Goal: Task Accomplishment & Management: Manage account settings

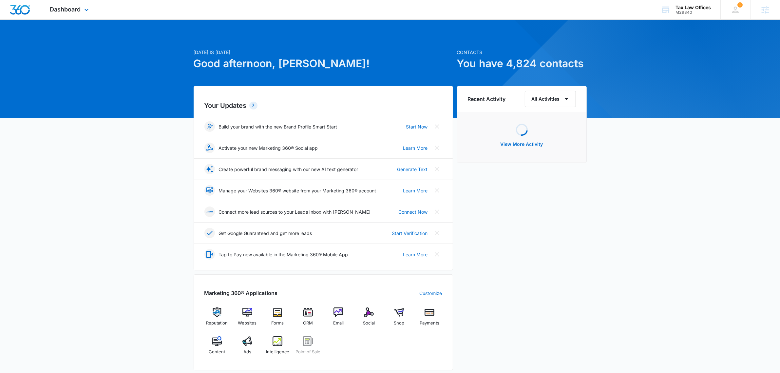
click at [64, 1] on div "Dashboard Apps Reputation Websites Forms CRM Email Social Shop Payments POS Con…" at bounding box center [70, 9] width 60 height 19
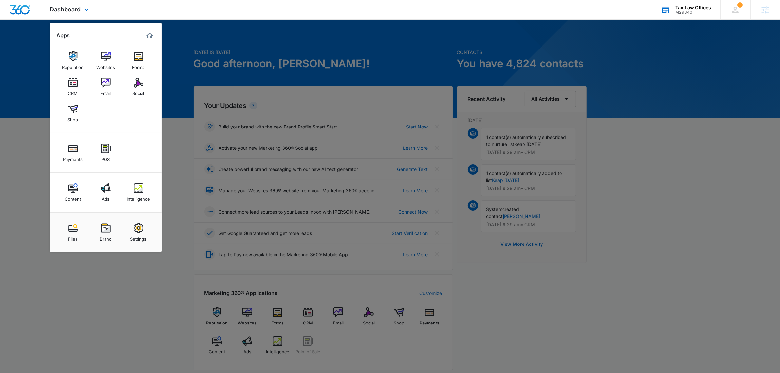
drag, startPoint x: 707, startPoint y: 12, endPoint x: 658, endPoint y: 5, distance: 50.0
click at [707, 12] on div "M29340" at bounding box center [693, 12] width 35 height 5
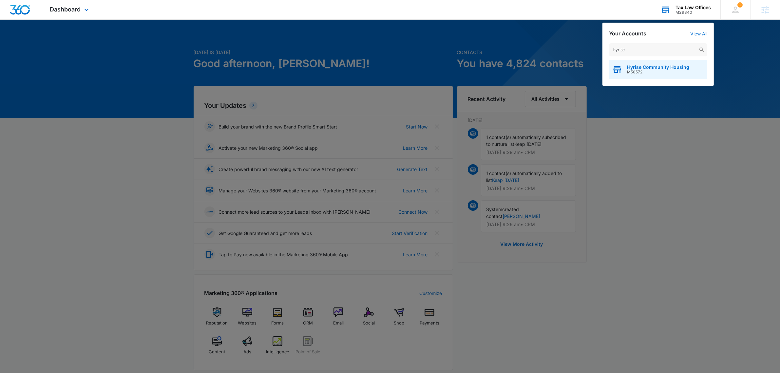
type input "hyrise"
click at [667, 63] on div "Hyrise Community Housing M50572" at bounding box center [658, 70] width 98 height 20
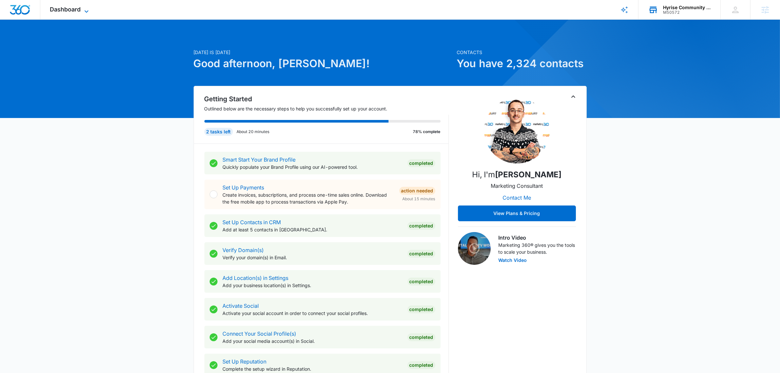
click at [69, 9] on span "Dashboard" at bounding box center [65, 9] width 31 height 7
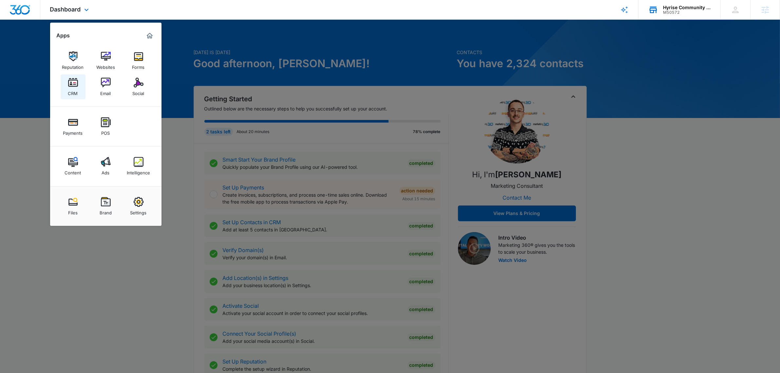
click at [68, 88] on div "CRM" at bounding box center [73, 91] width 10 height 9
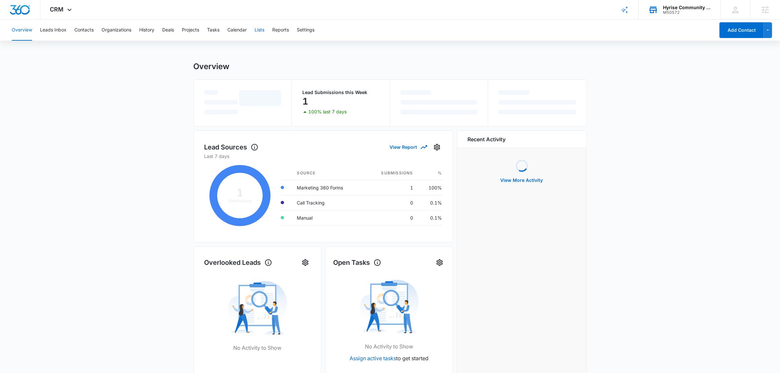
click at [273, 30] on div "Overview Leads Inbox Contacts Organizations History Deals Projects Tasks Calend…" at bounding box center [361, 30] width 707 height 21
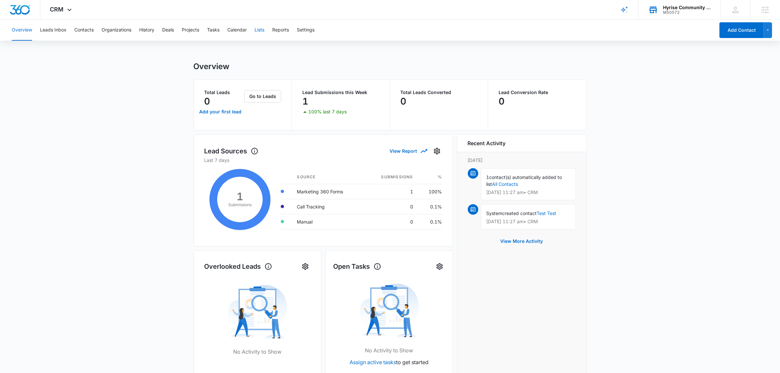
click at [260, 30] on button "Lists" at bounding box center [260, 30] width 10 height 21
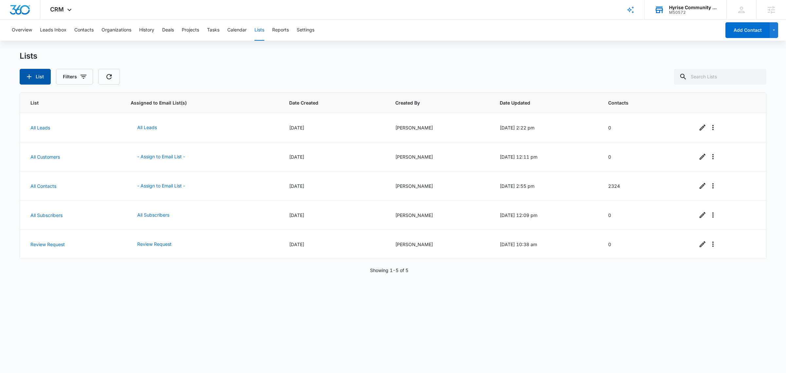
click at [35, 76] on button "List" at bounding box center [35, 77] width 31 height 16
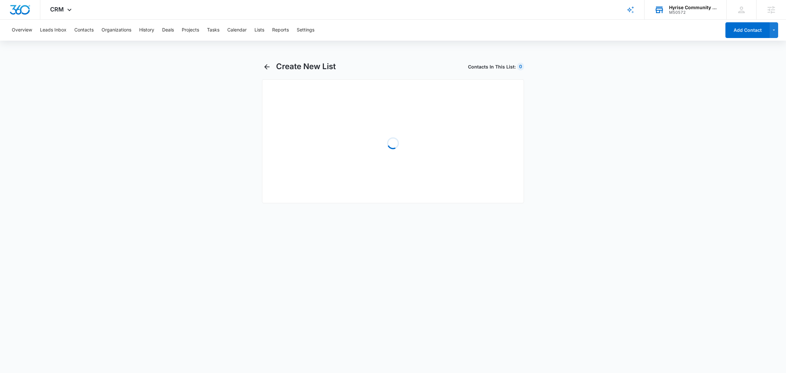
select select "31"
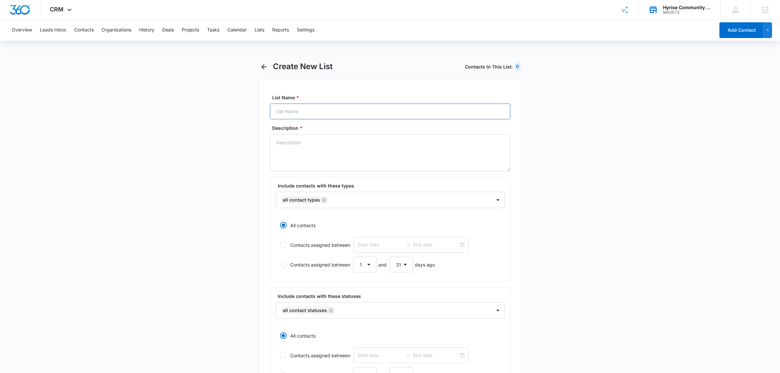
drag, startPoint x: 356, startPoint y: 112, endPoint x: 343, endPoint y: 92, distance: 23.7
click at [355, 112] on input "List Name *" at bounding box center [390, 112] width 240 height 16
type input "Affiliate - Lender"
click at [303, 142] on textarea "Description *" at bounding box center [390, 152] width 240 height 37
type textarea "A"
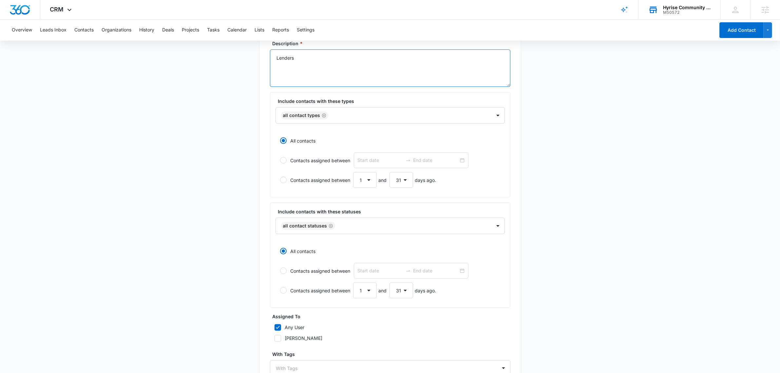
scroll to position [148, 0]
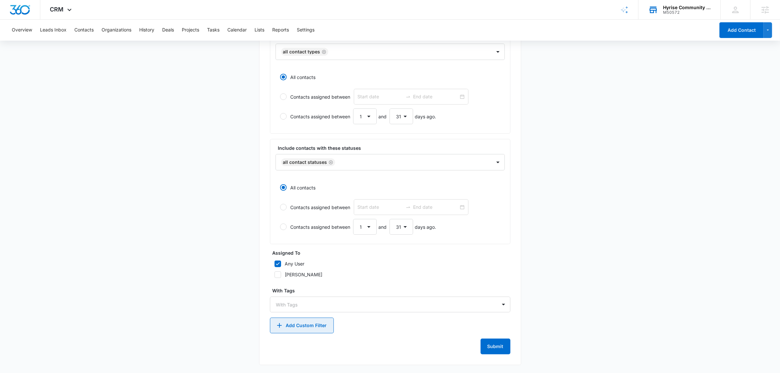
type textarea "Lenders"
click at [297, 328] on button "Add Custom Filter" at bounding box center [302, 325] width 64 height 16
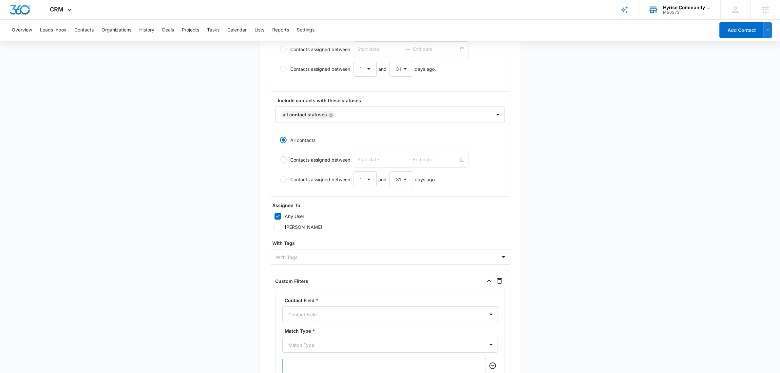
scroll to position [271, 0]
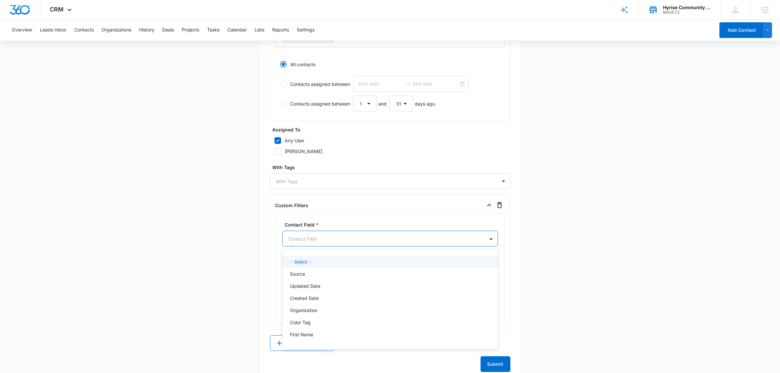
click at [305, 240] on div at bounding box center [382, 239] width 187 height 8
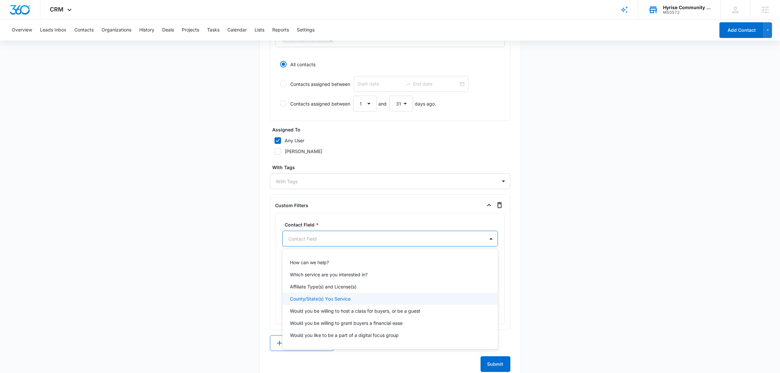
scroll to position [300, 0]
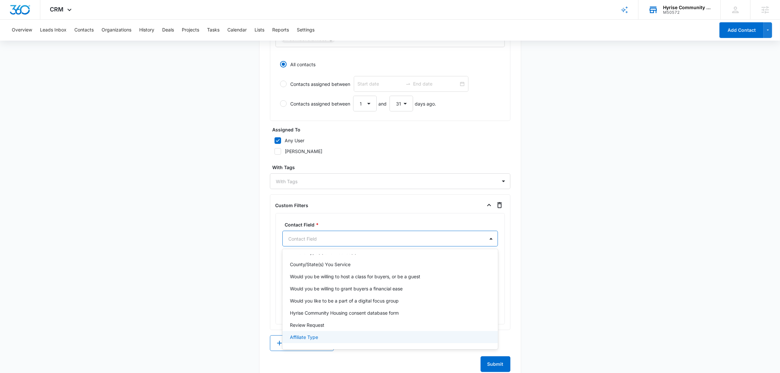
click at [333, 333] on div "Affiliate Type" at bounding box center [390, 337] width 216 height 12
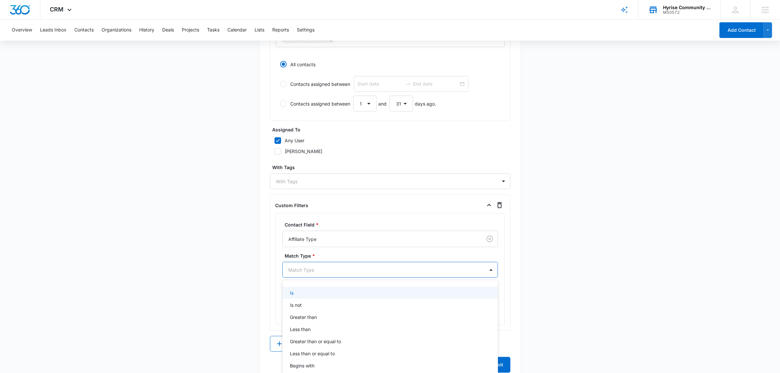
scroll to position [282, 0]
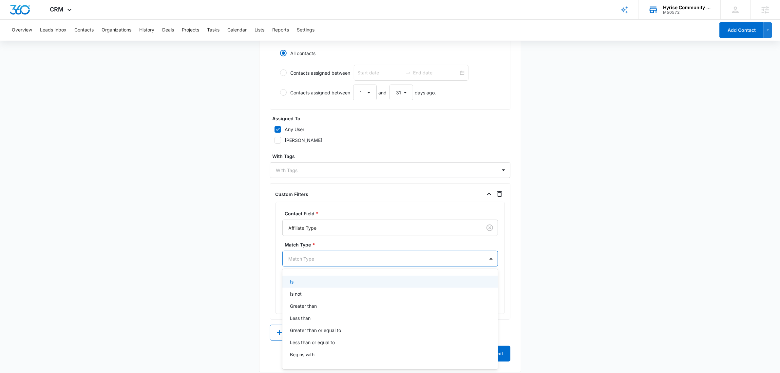
click at [325, 266] on div "9 results available. Use Up and Down to choose options, press Enter to select t…" at bounding box center [390, 259] width 216 height 16
click at [314, 282] on div "Is" at bounding box center [389, 281] width 199 height 7
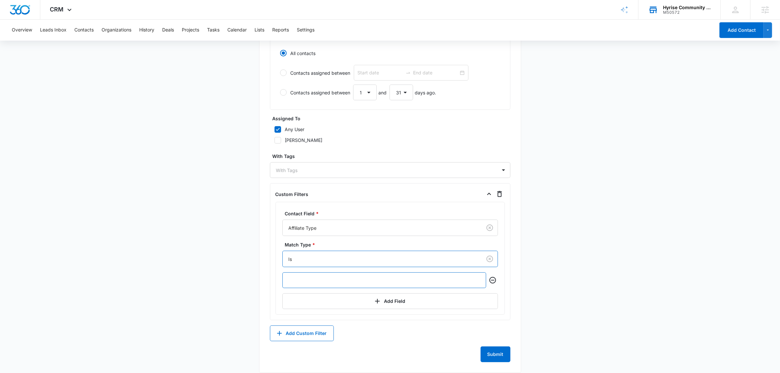
click at [333, 282] on input "text" at bounding box center [384, 280] width 204 height 16
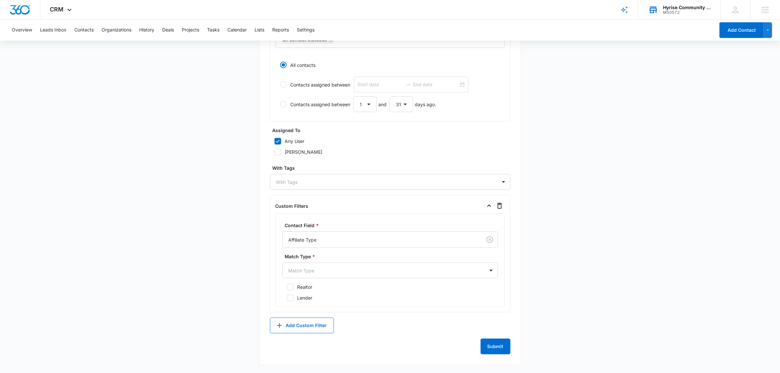
click at [305, 300] on div "Lender" at bounding box center [305, 297] width 15 height 7
click at [287, 300] on input "Lender" at bounding box center [284, 298] width 5 height 5
checkbox input "true"
click at [497, 348] on button "Submit" at bounding box center [496, 346] width 30 height 16
click at [358, 265] on div "Match Type" at bounding box center [384, 270] width 202 height 15
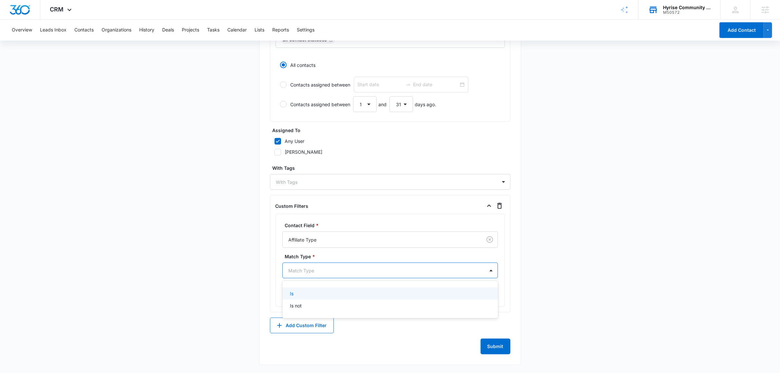
click at [311, 296] on div "Is" at bounding box center [389, 293] width 199 height 7
click at [492, 346] on button "Submit" at bounding box center [496, 346] width 30 height 16
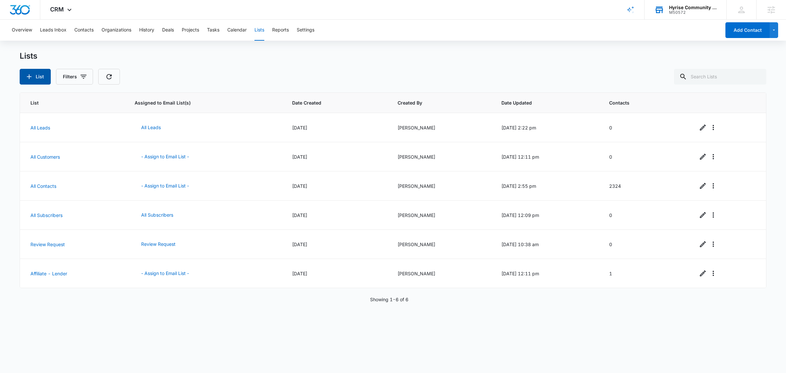
click at [29, 70] on button "List" at bounding box center [35, 77] width 31 height 16
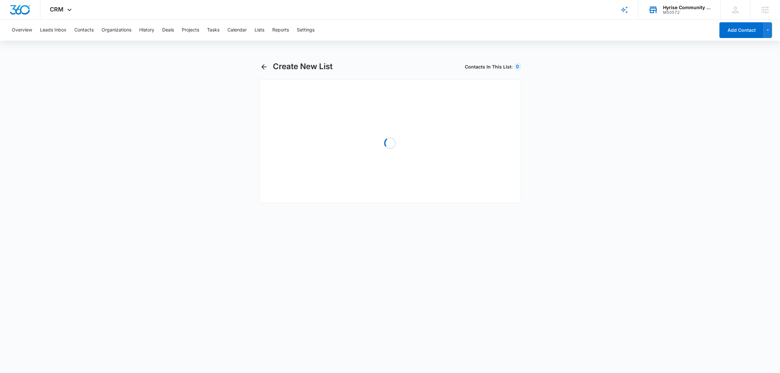
select select "31"
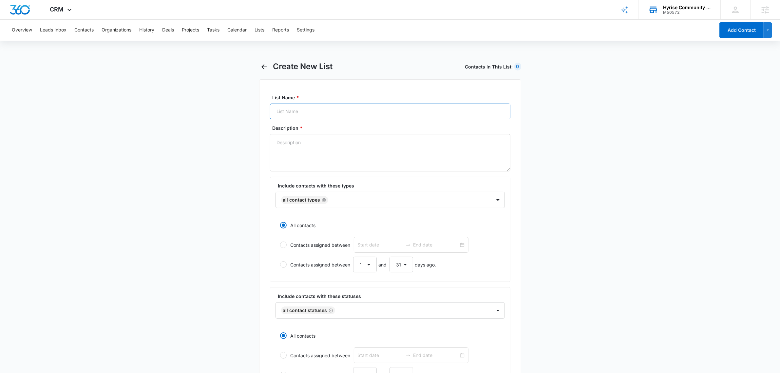
click at [368, 115] on input "List Name *" at bounding box center [390, 112] width 240 height 16
type input "Affiliate - Realtor"
type textarea "Realtors"
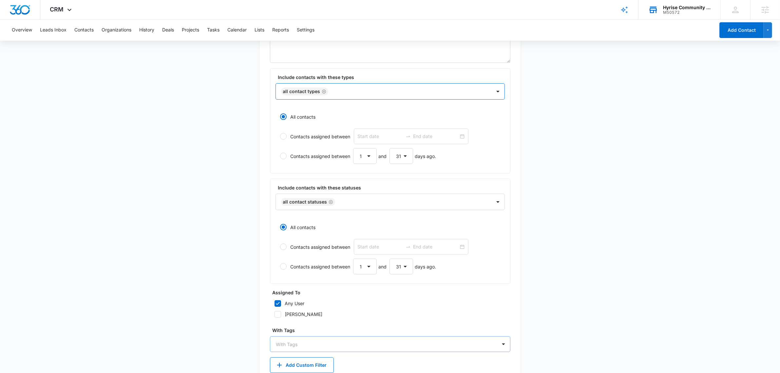
scroll to position [148, 0]
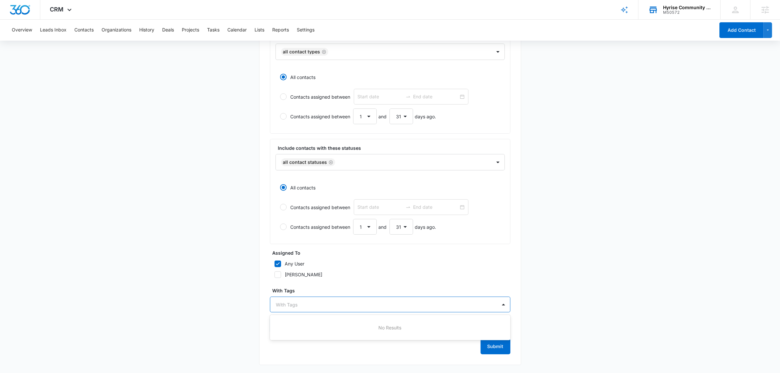
click at [318, 302] on div at bounding box center [386, 304] width 220 height 8
click at [322, 281] on div "Assigned To Any User Tamara Basore" at bounding box center [390, 265] width 240 height 32
click at [305, 316] on form "List Name * Affiliate - Realtor Description * Realtors Include contacts with th…" at bounding box center [390, 150] width 240 height 408
click at [309, 323] on button "Add Custom Filter" at bounding box center [302, 325] width 64 height 16
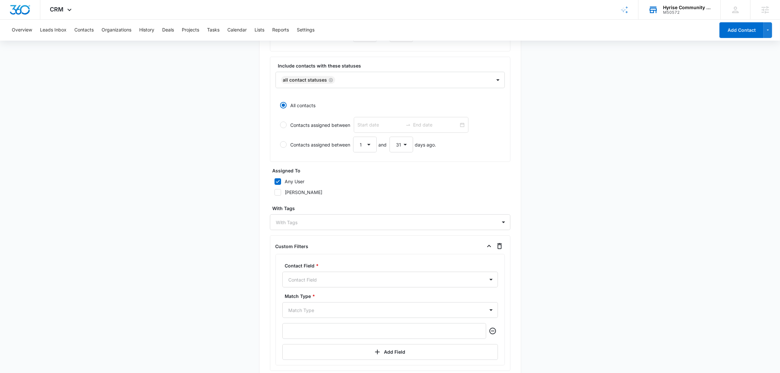
drag, startPoint x: 320, startPoint y: 269, endPoint x: 329, endPoint y: 283, distance: 16.4
click at [320, 269] on label "Contact Field *" at bounding box center [393, 265] width 216 height 7
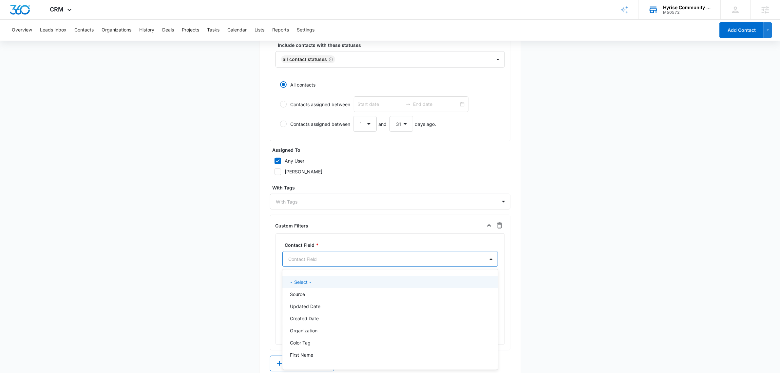
click at [329, 267] on div "32 results available. Use Up and Down to choose options, press Enter to select …" at bounding box center [390, 259] width 216 height 16
type input "affi"
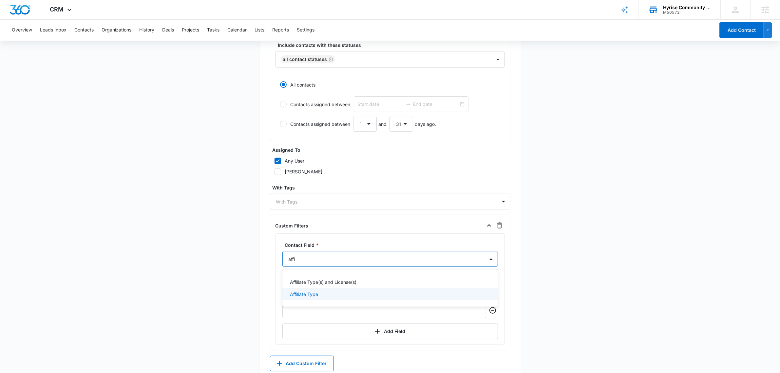
click at [381, 296] on div "Affiliate Type" at bounding box center [389, 294] width 199 height 7
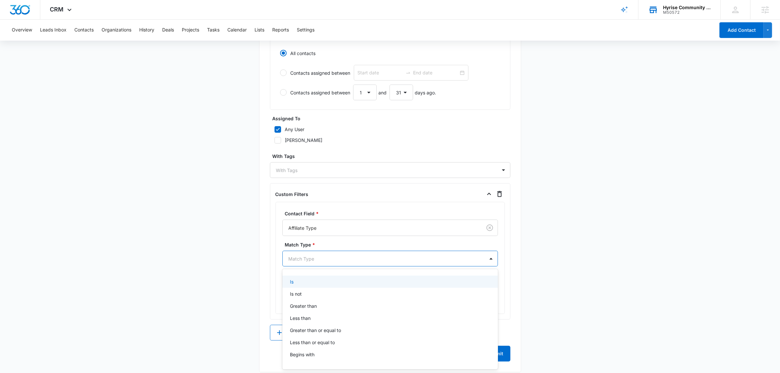
click at [336, 266] on div "9 results available. Use Up and Down to choose options, press Enter to select t…" at bounding box center [390, 259] width 216 height 16
click at [189, 260] on main "Create New List Contacts In This List : 0 List Name * Affiliate - Realtor Descr…" at bounding box center [390, 79] width 780 height 601
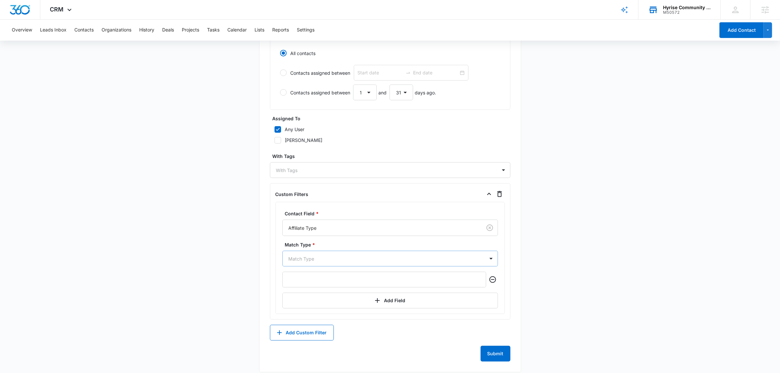
click at [305, 261] on div at bounding box center [382, 259] width 187 height 8
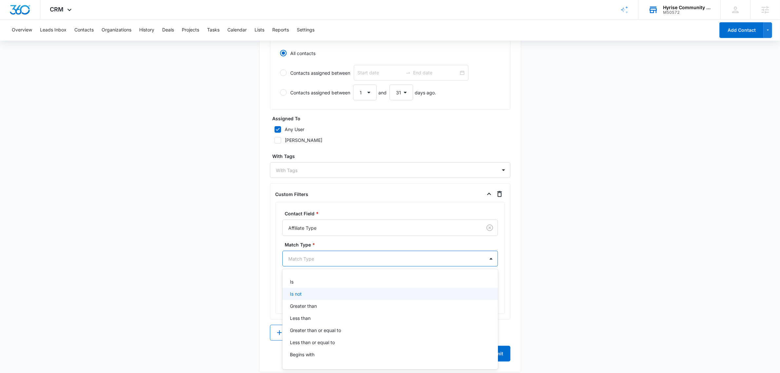
scroll to position [271, 0]
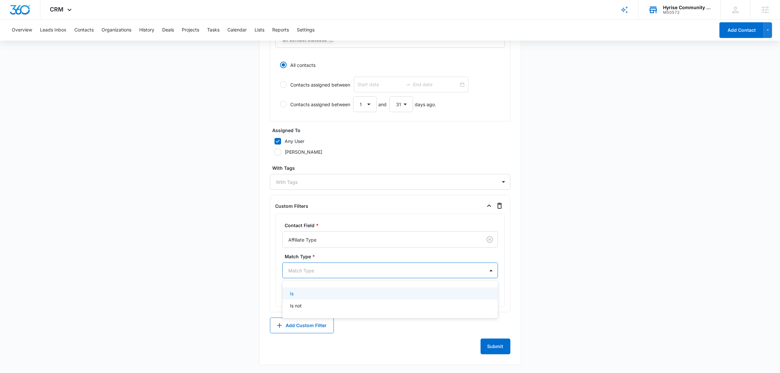
click at [302, 274] on div at bounding box center [382, 270] width 187 height 8
click at [302, 296] on div "Is" at bounding box center [389, 293] width 199 height 7
click at [303, 289] on div "Realtor" at bounding box center [305, 286] width 15 height 7
click at [287, 289] on input "Realtor" at bounding box center [284, 287] width 5 height 5
checkbox input "true"
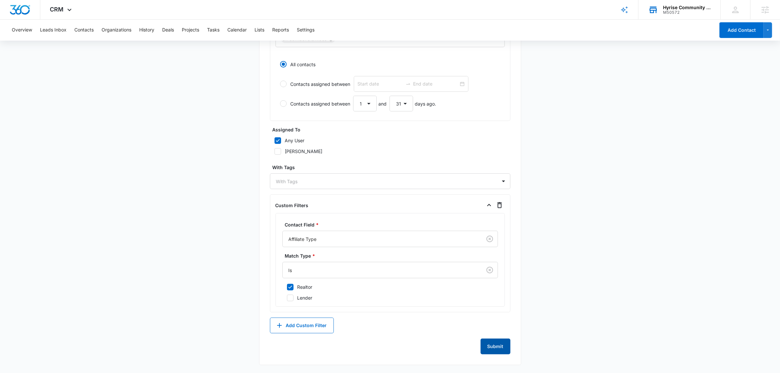
click at [493, 346] on button "Submit" at bounding box center [496, 346] width 30 height 16
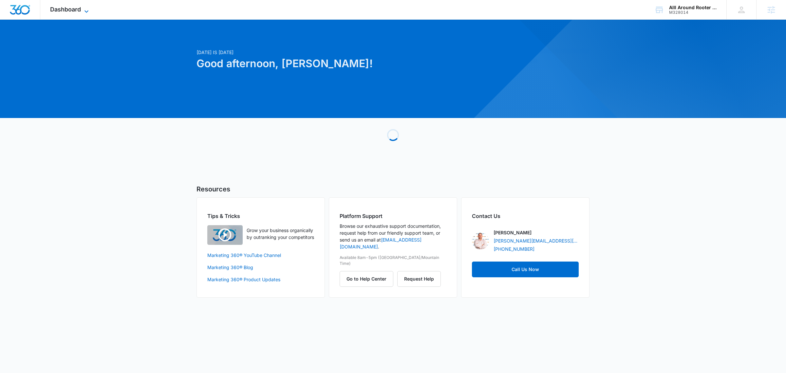
click at [76, 6] on span "Dashboard" at bounding box center [65, 9] width 31 height 7
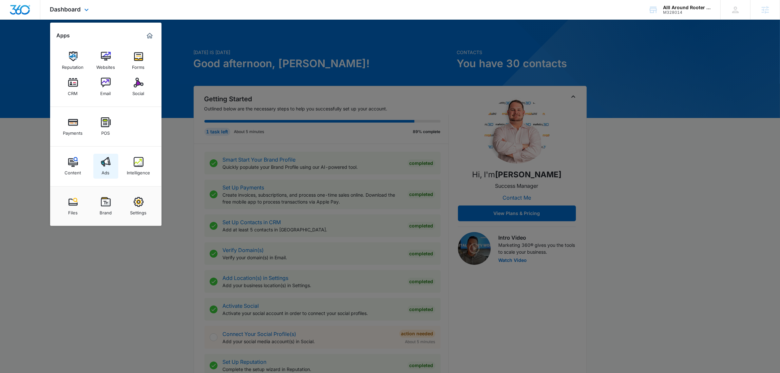
click at [105, 167] on div "Ads" at bounding box center [106, 171] width 8 height 9
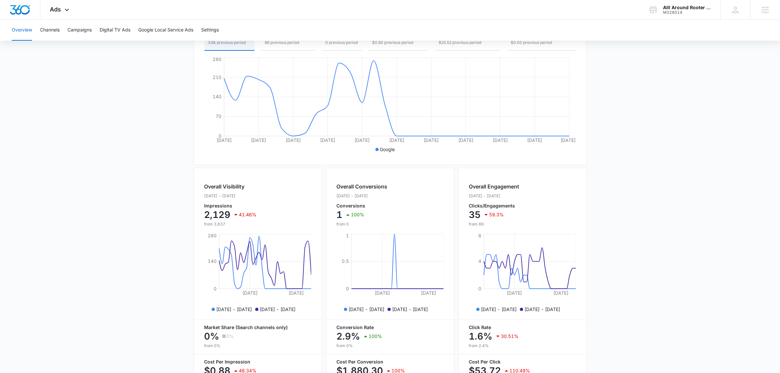
scroll to position [83, 0]
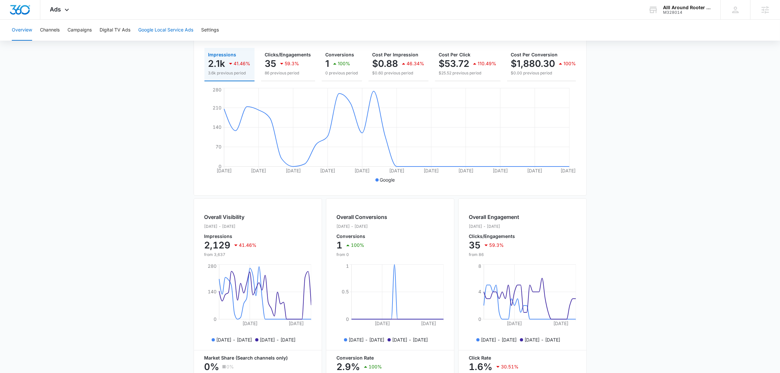
click at [159, 26] on button "Google Local Service Ads" at bounding box center [165, 30] width 55 height 21
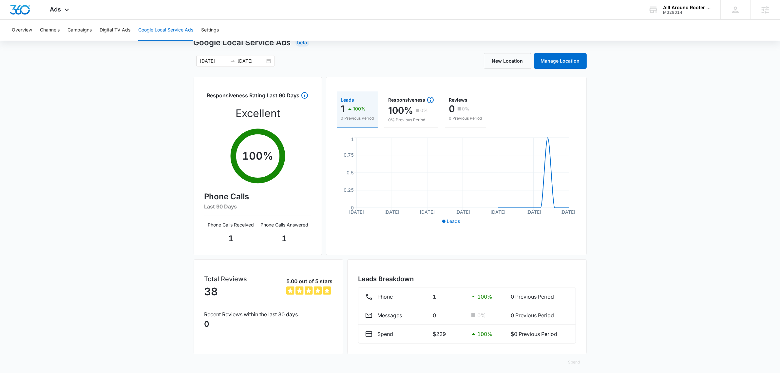
scroll to position [30, 0]
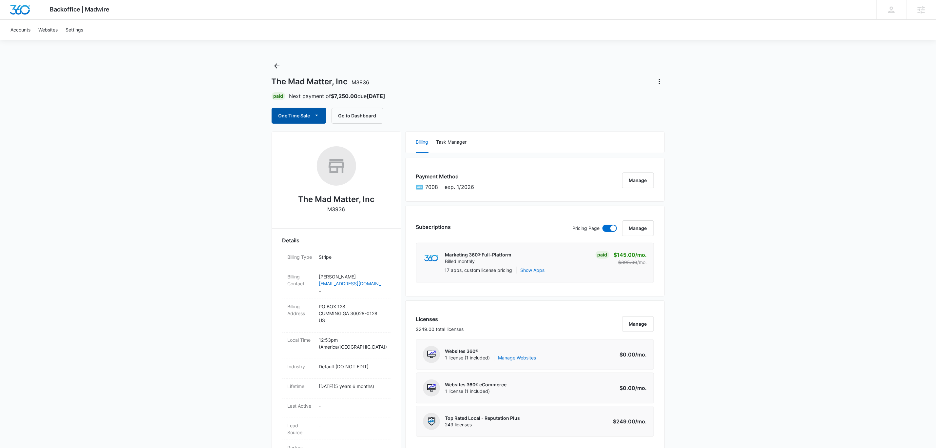
click at [294, 117] on button "One Time Sale" at bounding box center [299, 116] width 55 height 16
click at [319, 143] on button "Run One-Time Payment" at bounding box center [321, 138] width 99 height 12
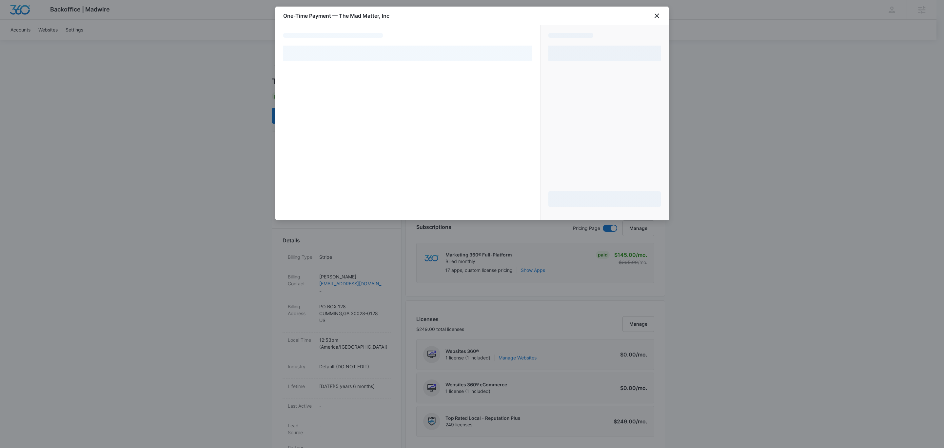
select select "pm_1MqfwLA4n8RTgNjUfzh4W56V"
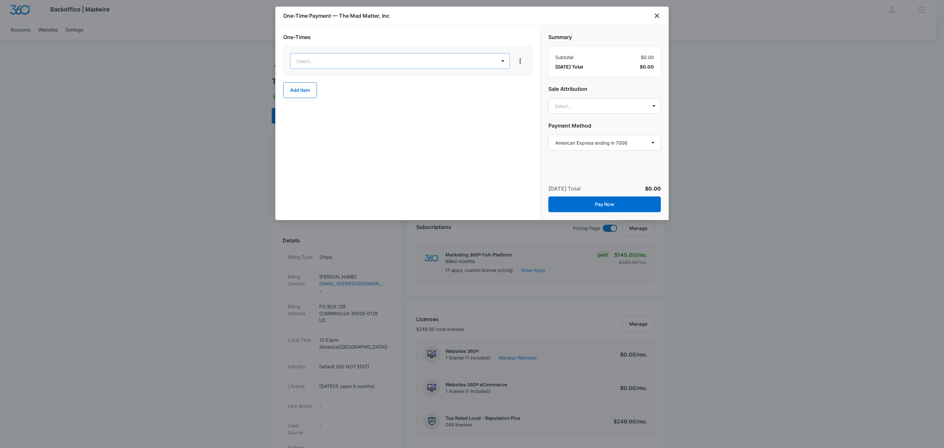
click at [341, 92] on div "Ad Credits – $1.00" at bounding box center [399, 92] width 202 height 7
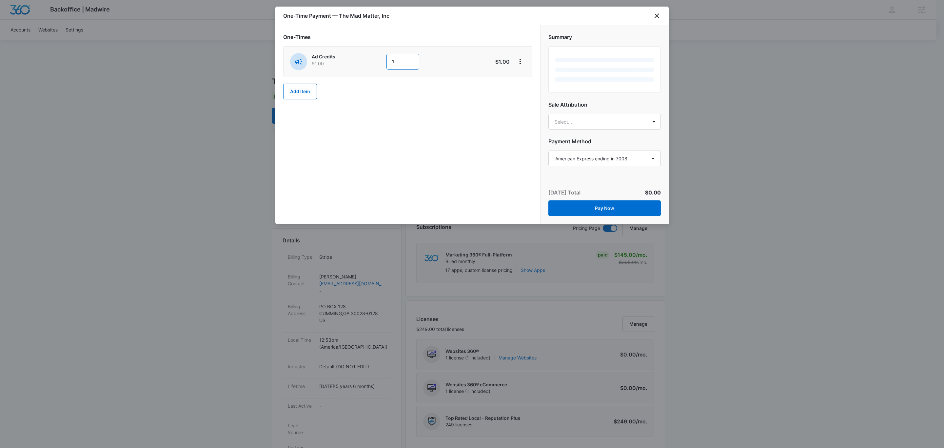
drag, startPoint x: 403, startPoint y: 64, endPoint x: 375, endPoint y: 61, distance: 27.7
click at [375, 61] on div "Ad Credits $1.00 1" at bounding box center [384, 61] width 189 height 17
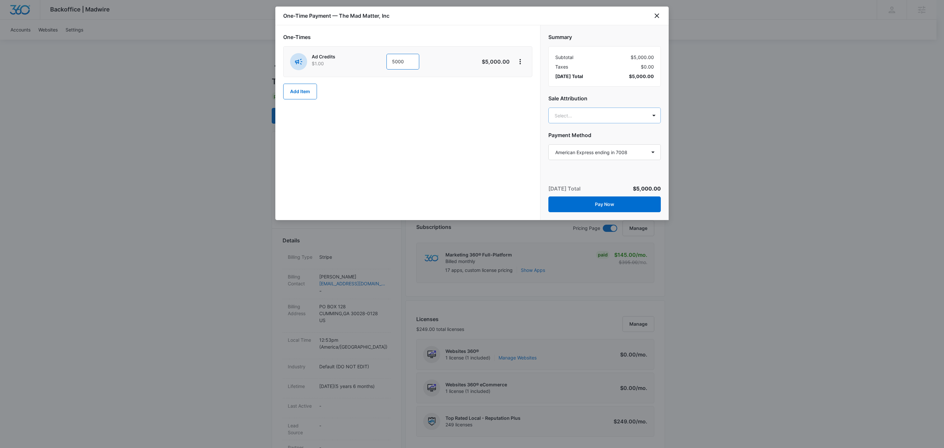
type input "5000"
type input "o"
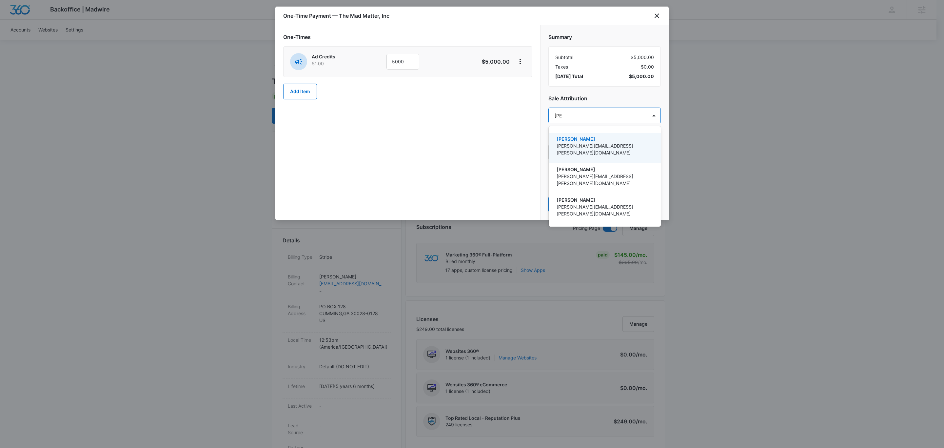
type input "johns"
click at [600, 143] on p "[PERSON_NAME][EMAIL_ADDRESS][PERSON_NAME][DOMAIN_NAME]" at bounding box center [603, 149] width 95 height 14
type input "mary"
click at [577, 148] on p "mary.brenton@madwire.com" at bounding box center [603, 150] width 95 height 14
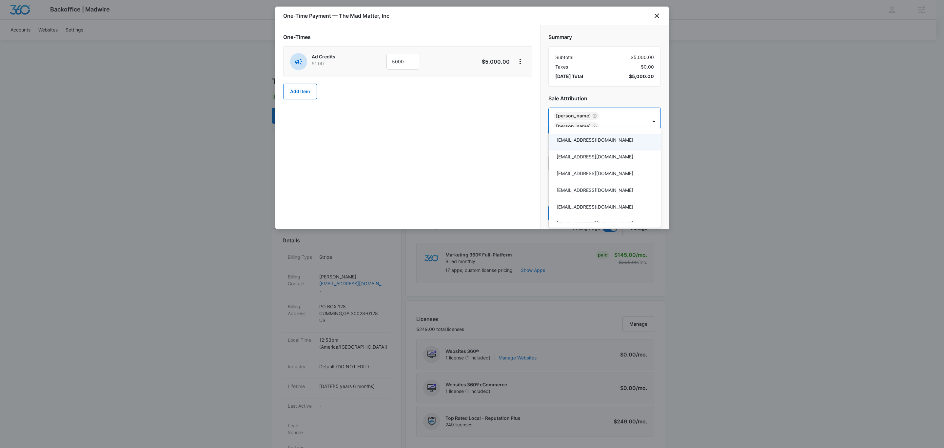
click at [606, 89] on div at bounding box center [472, 224] width 944 height 448
click at [588, 208] on button "Pay Now" at bounding box center [604, 213] width 112 height 16
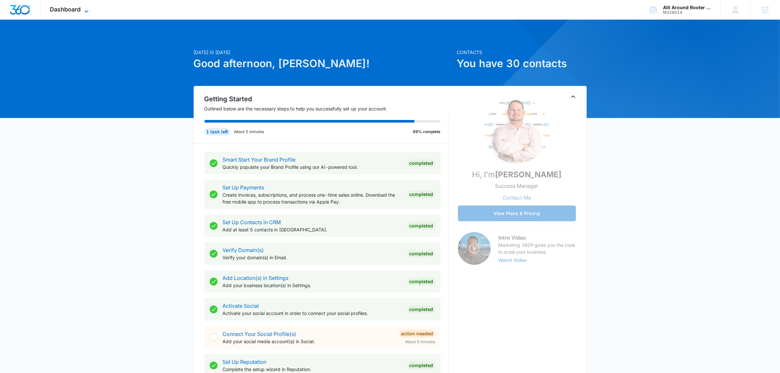
click at [58, 8] on span "Dashboard" at bounding box center [65, 9] width 31 height 7
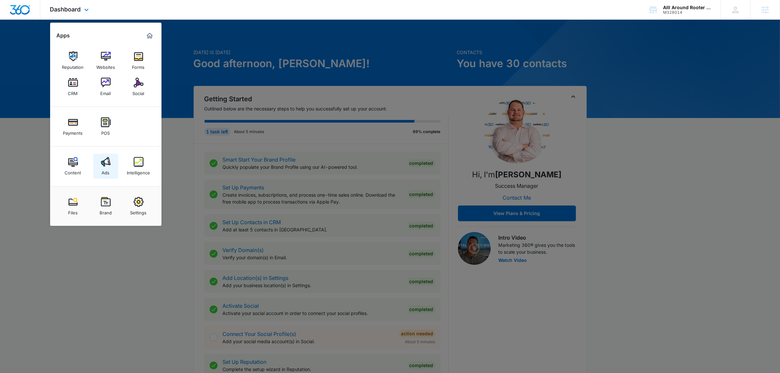
click at [107, 164] on img at bounding box center [106, 162] width 10 height 10
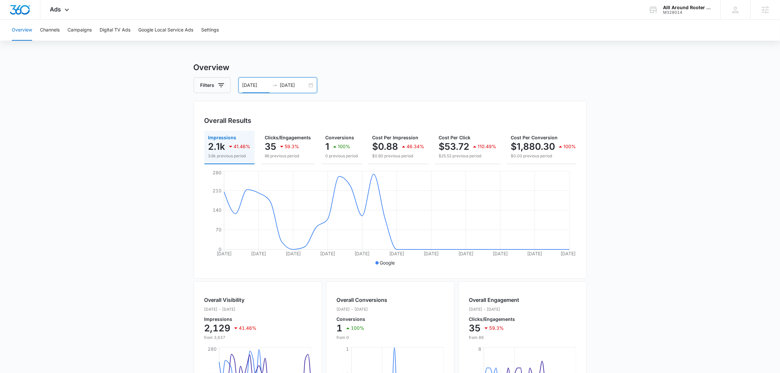
click at [251, 83] on input "[DATE]" at bounding box center [255, 85] width 27 height 7
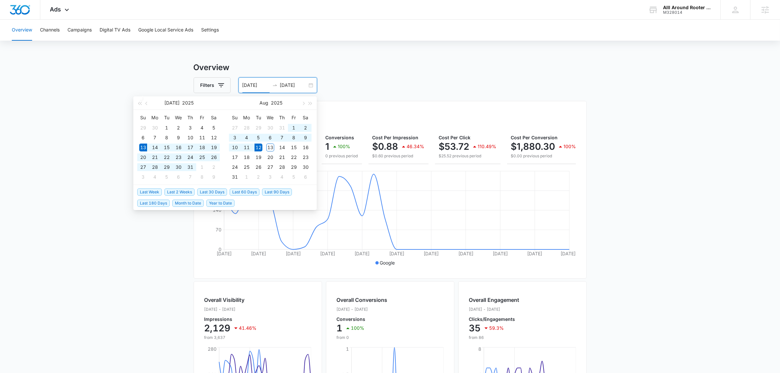
click at [147, 107] on button "button" at bounding box center [146, 102] width 7 height 13
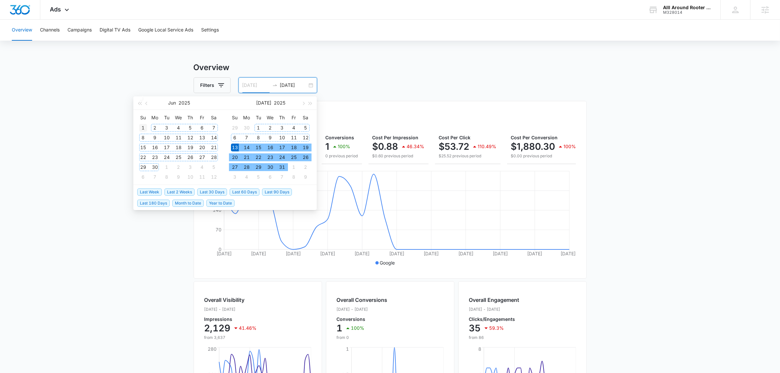
type input "[DATE]"
click at [145, 124] on div "1" at bounding box center [143, 128] width 8 height 8
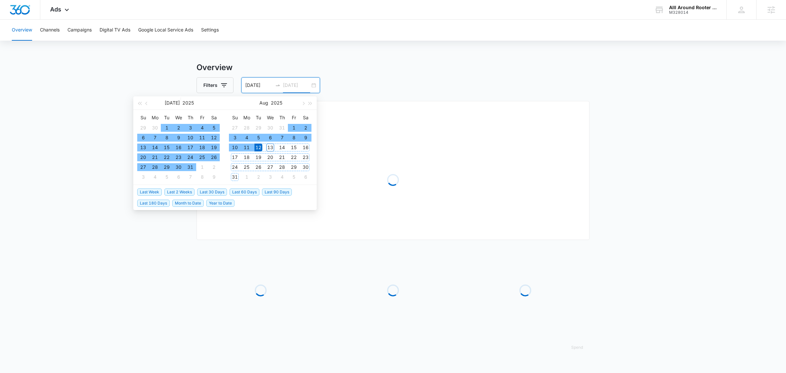
type input "[DATE]"
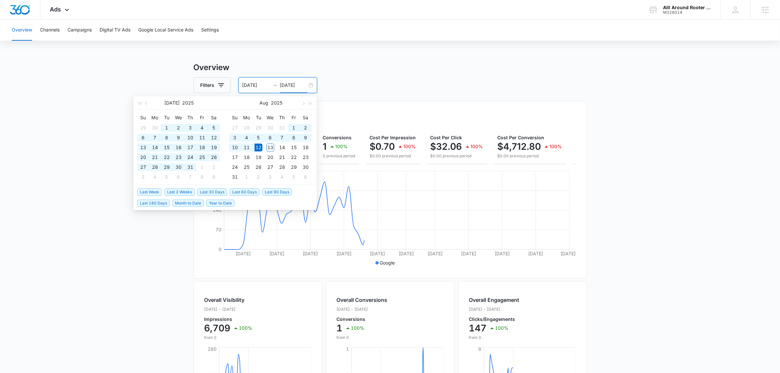
click at [670, 159] on main "Overview Filters [DATE] [DATE] Overall Results Impressions 6.7k 100% 0 previous…" at bounding box center [390, 297] width 780 height 471
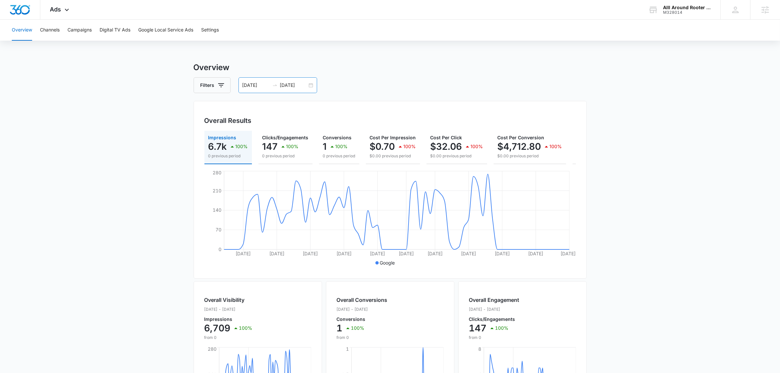
click at [252, 87] on input "06/01/2025" at bounding box center [255, 85] width 27 height 7
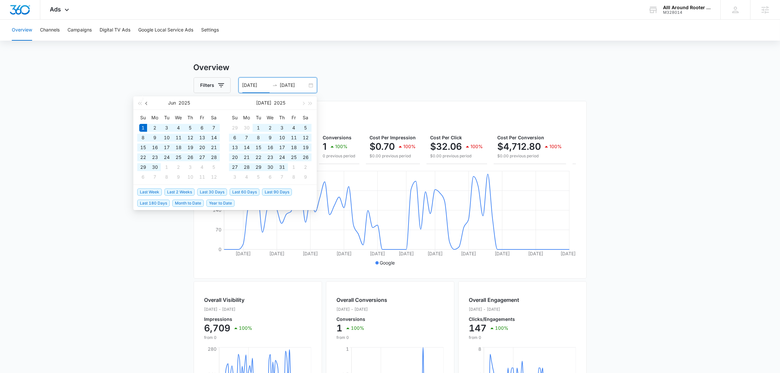
click at [149, 104] on button "button" at bounding box center [146, 102] width 7 height 13
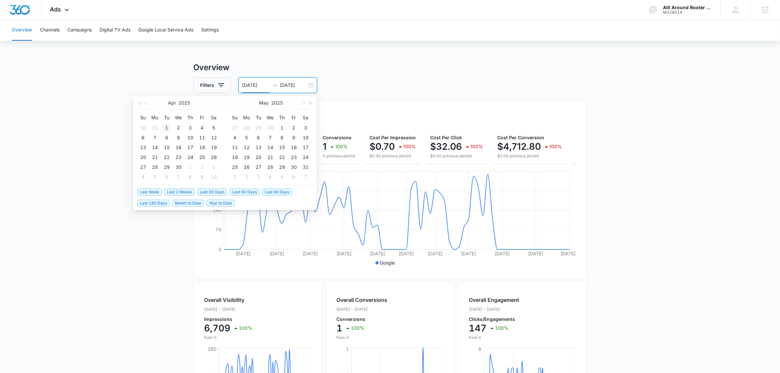
type input "04/01/2025"
click at [168, 125] on td "1" at bounding box center [167, 128] width 12 height 10
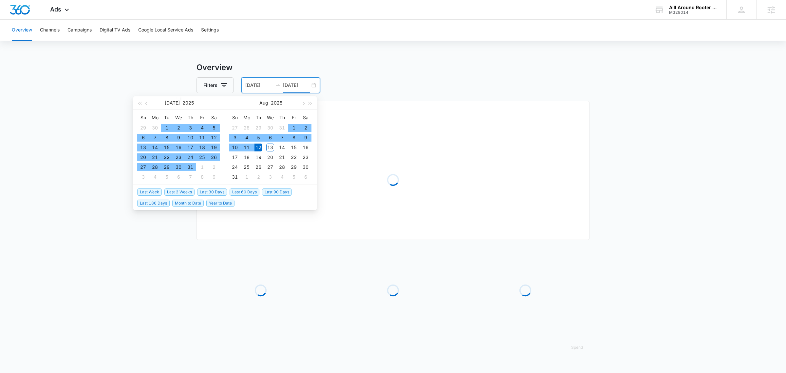
type input "08/12/2025"
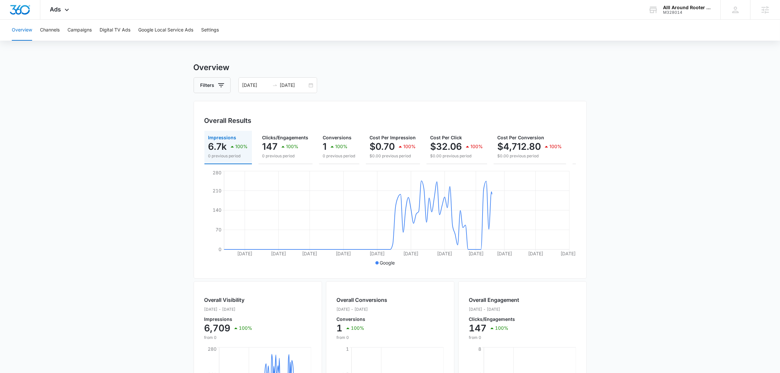
click at [661, 92] on main "Overview Filters 04/01/2025 08/12/2025 Overall Results Impressions 6.7k 100% 0 …" at bounding box center [390, 297] width 780 height 471
click at [687, 4] on div "Alll Around Rooter Noco M328014 Your Accounts View All" at bounding box center [680, 9] width 82 height 19
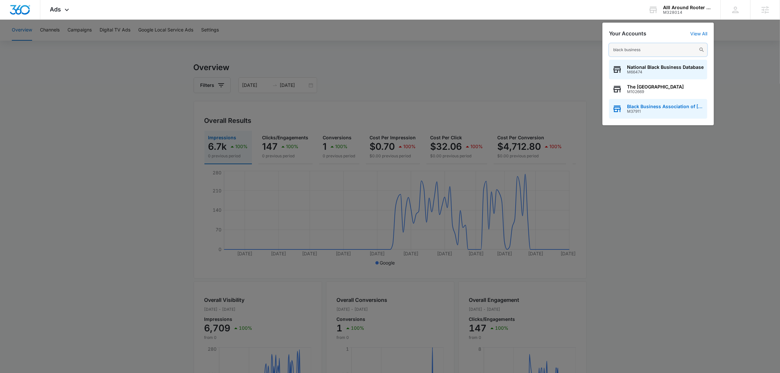
type input "black business"
click at [634, 108] on div "Black Business Association of Memphis M37911" at bounding box center [665, 109] width 77 height 10
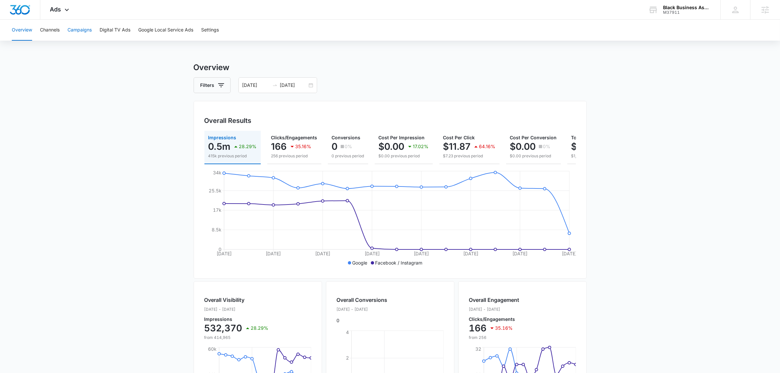
click at [85, 31] on button "Campaigns" at bounding box center [79, 30] width 24 height 21
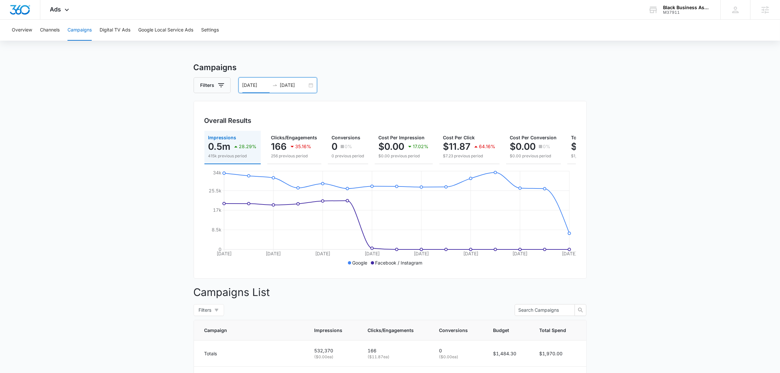
click at [259, 86] on input "07/22/2025" at bounding box center [255, 85] width 27 height 7
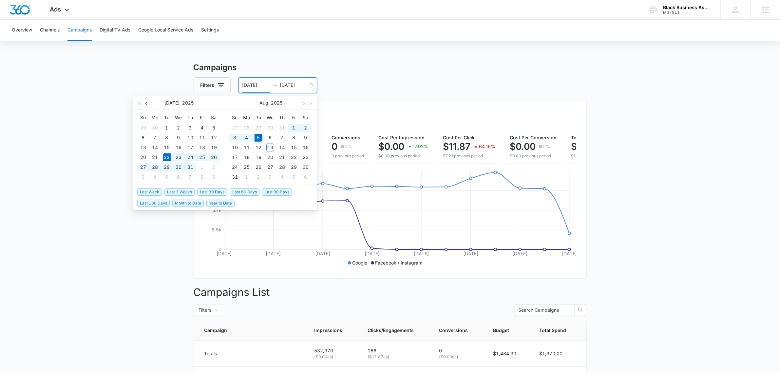
click at [145, 102] on button "button" at bounding box center [146, 102] width 7 height 13
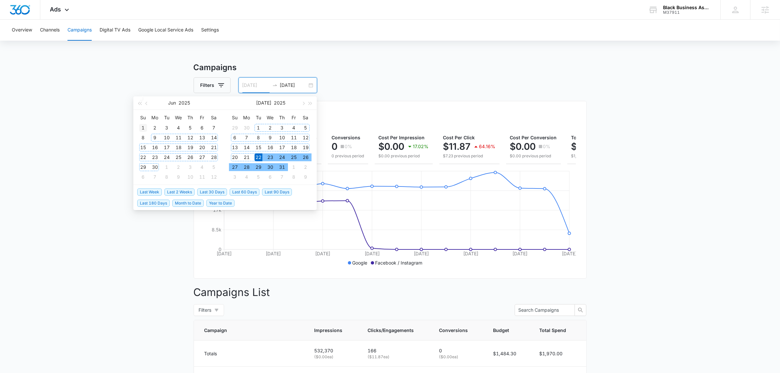
type input "06/01/2025"
click at [142, 125] on div "1" at bounding box center [143, 128] width 8 height 8
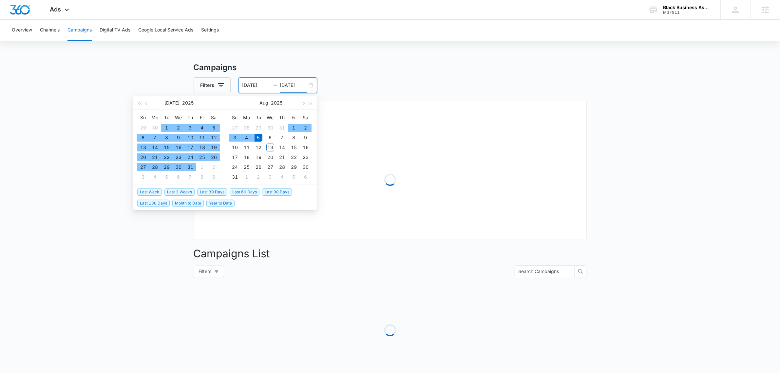
type input "08/05/2025"
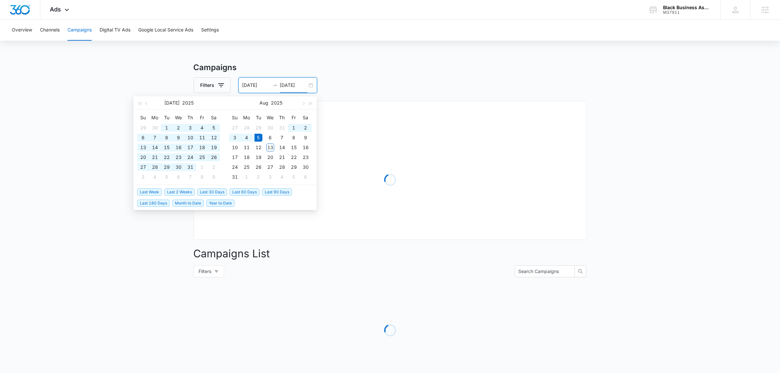
click at [740, 132] on main "Campaigns Filters 06/01/2025 08/05/2025 Overall Results Loading Campaigns List …" at bounding box center [390, 232] width 780 height 341
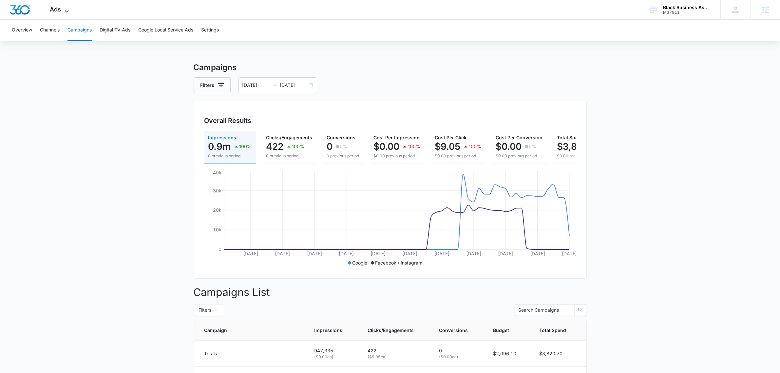
click at [65, 11] on icon at bounding box center [67, 12] width 8 height 8
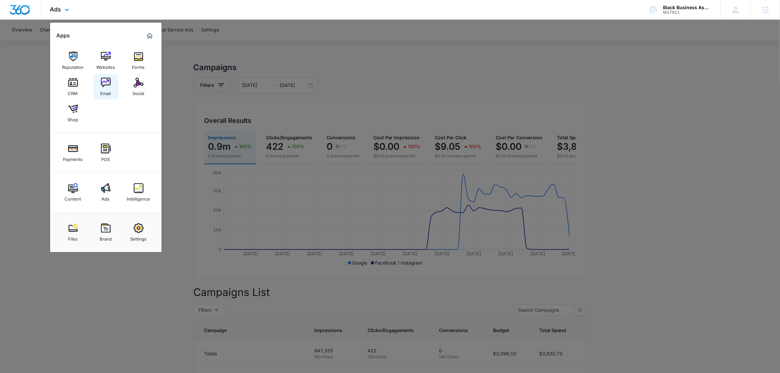
click at [104, 89] on div "Email" at bounding box center [106, 91] width 10 height 9
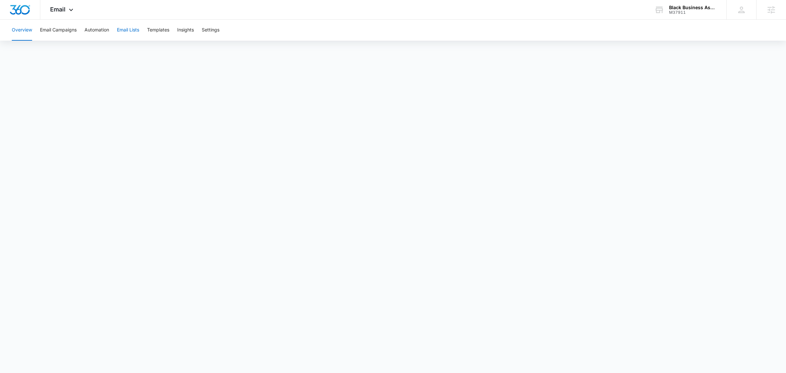
click at [131, 33] on button "Email Lists" at bounding box center [128, 30] width 22 height 21
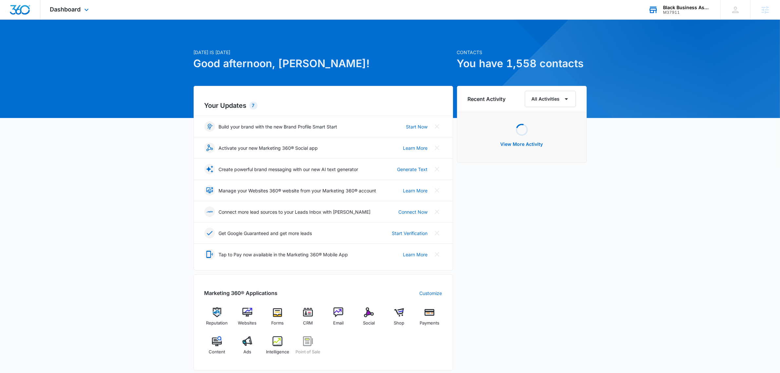
click at [659, 14] on div "M37911" at bounding box center [687, 12] width 48 height 5
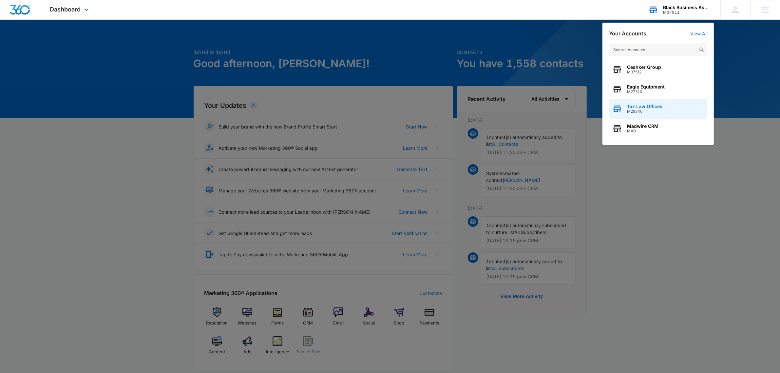
click at [659, 101] on div "Tax Law Offices M29340" at bounding box center [658, 109] width 98 height 20
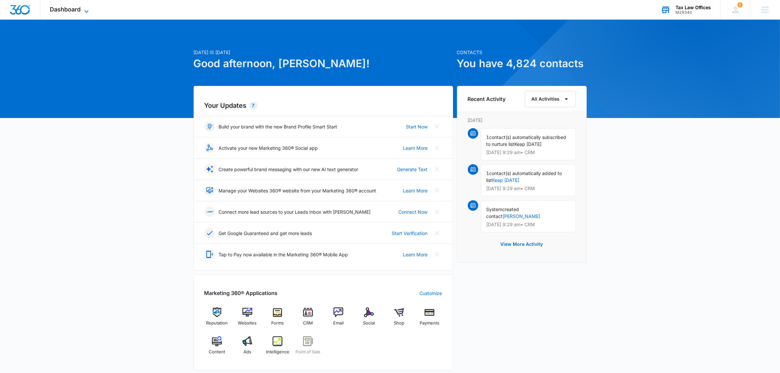
click at [69, 11] on span "Dashboard" at bounding box center [65, 9] width 31 height 7
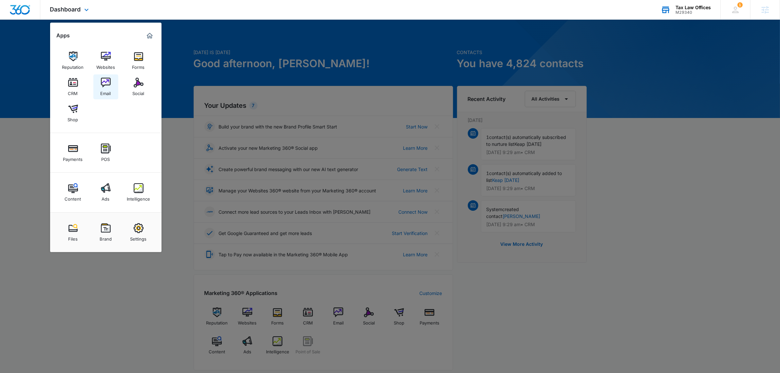
click at [107, 90] on div "Email" at bounding box center [106, 91] width 10 height 9
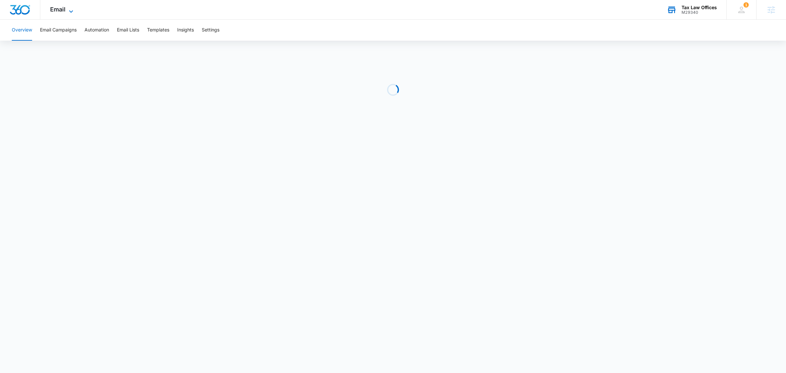
click at [61, 7] on span "Email" at bounding box center [57, 9] width 15 height 7
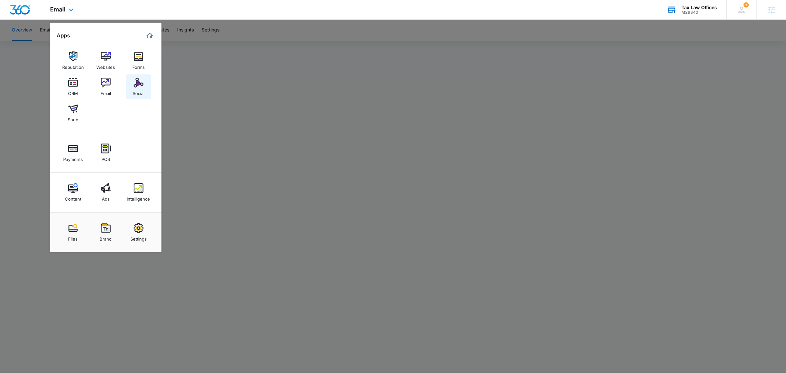
click at [140, 87] on img at bounding box center [139, 83] width 10 height 10
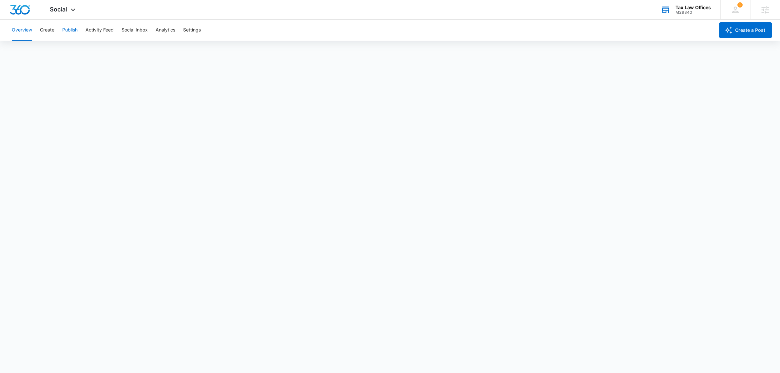
click at [65, 29] on button "Publish" at bounding box center [69, 30] width 15 height 21
click at [61, 10] on span "Social" at bounding box center [58, 9] width 17 height 7
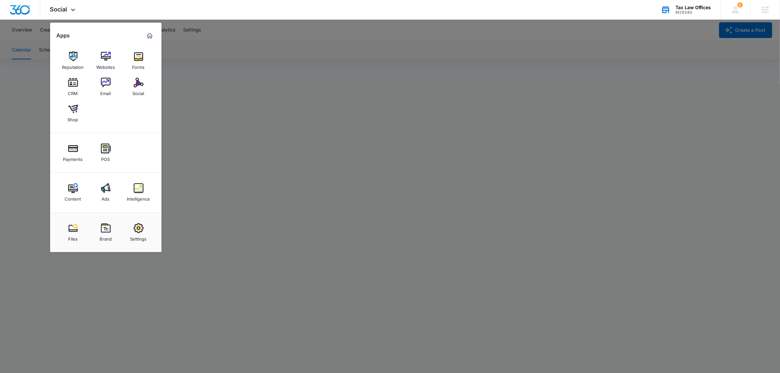
drag, startPoint x: 587, startPoint y: 81, endPoint x: 581, endPoint y: 79, distance: 6.6
click at [581, 79] on div at bounding box center [390, 186] width 780 height 373
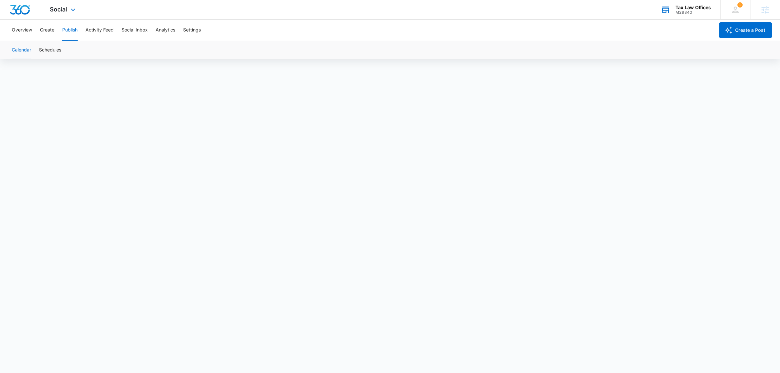
click at [52, 13] on div "Social Apps Reputation Websites Forms CRM Email Social Shop Payments POS Conten…" at bounding box center [63, 9] width 47 height 19
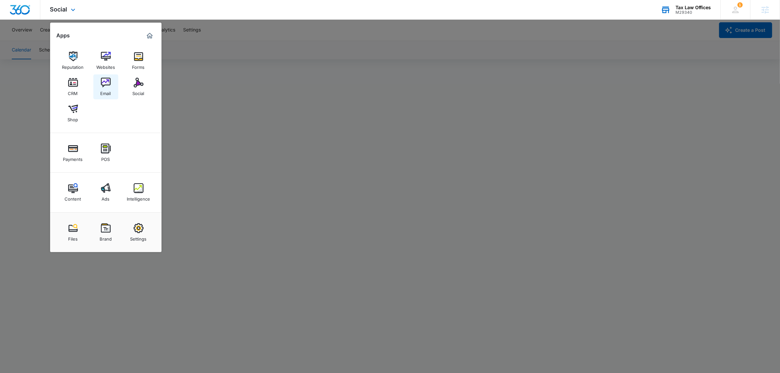
click at [106, 88] on div "Email" at bounding box center [106, 91] width 10 height 9
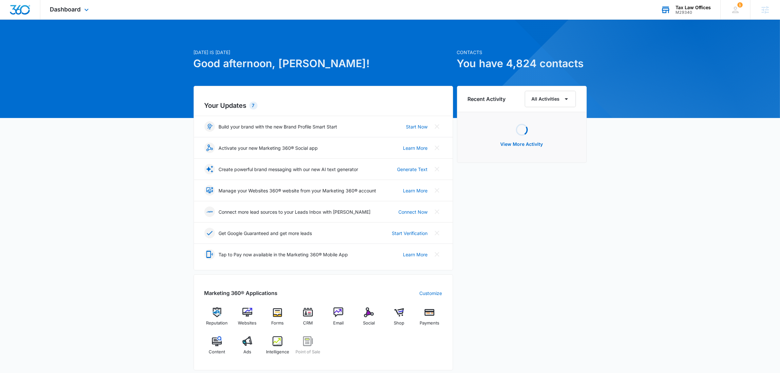
click at [701, 14] on div "M29340" at bounding box center [693, 12] width 35 height 5
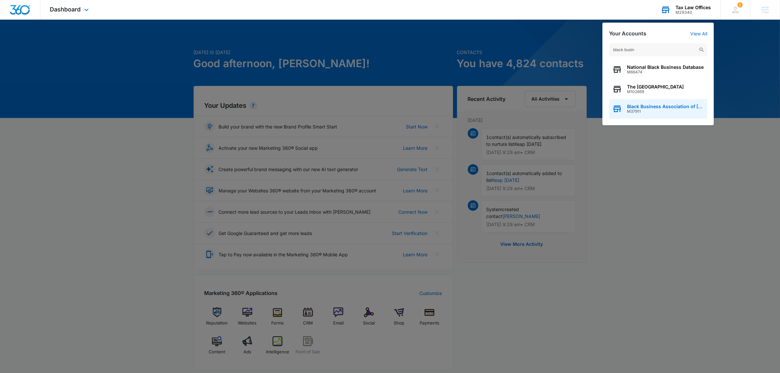
type input "black busin"
click at [667, 105] on span "Black Business Association of [GEOGRAPHIC_DATA]" at bounding box center [665, 106] width 77 height 5
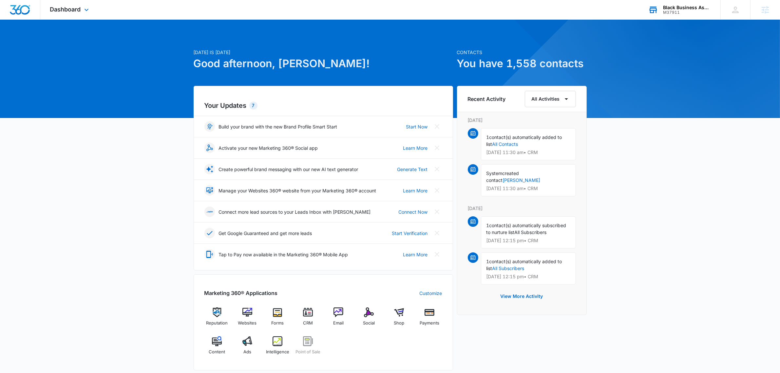
click at [82, 11] on div "Dashboard Apps Reputation Websites Forms CRM Email Social Shop Payments POS Con…" at bounding box center [70, 9] width 60 height 19
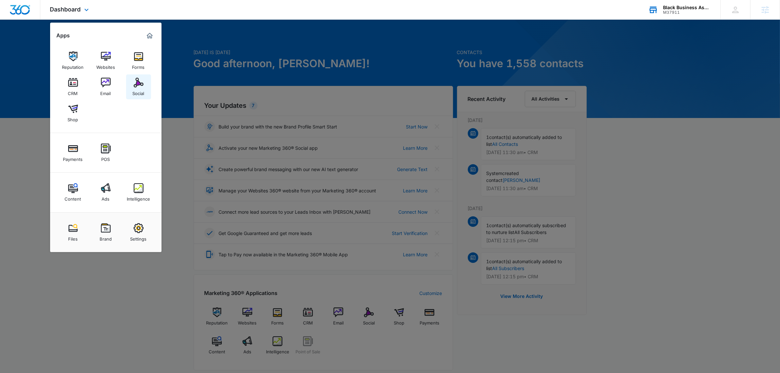
click at [132, 83] on link "Social" at bounding box center [138, 86] width 25 height 25
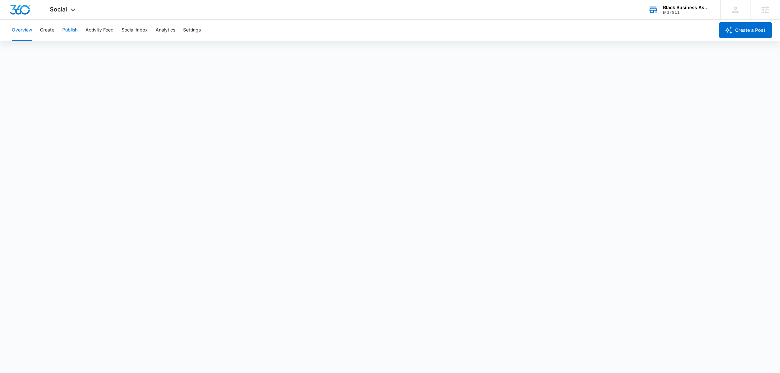
click at [69, 29] on button "Publish" at bounding box center [69, 30] width 15 height 21
click at [109, 32] on button "Activity Feed" at bounding box center [100, 30] width 28 height 21
click at [39, 32] on div "Overview Create Publish Activity Feed Social Inbox Analytics Settings" at bounding box center [361, 30] width 707 height 21
click at [53, 29] on button "Create" at bounding box center [47, 30] width 14 height 21
click at [59, 48] on button "Approvals" at bounding box center [64, 50] width 22 height 18
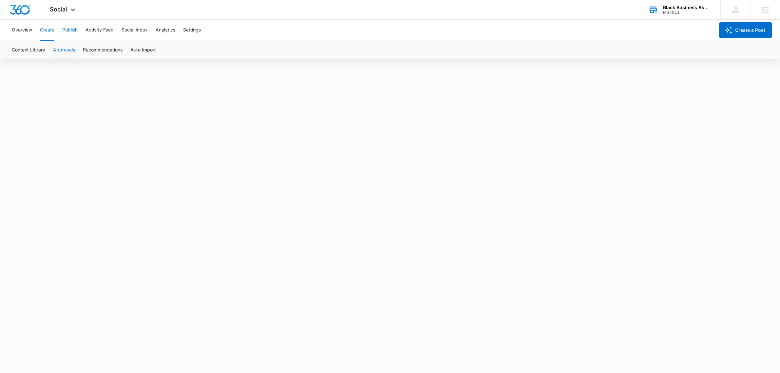
click at [68, 30] on button "Publish" at bounding box center [69, 30] width 15 height 21
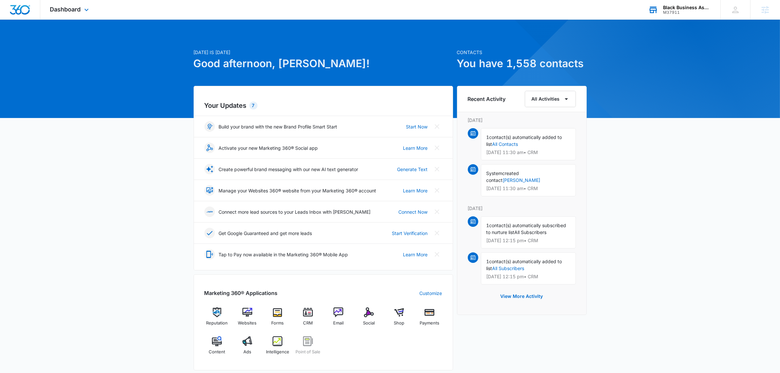
click at [694, 11] on div "M37911" at bounding box center [687, 12] width 48 height 5
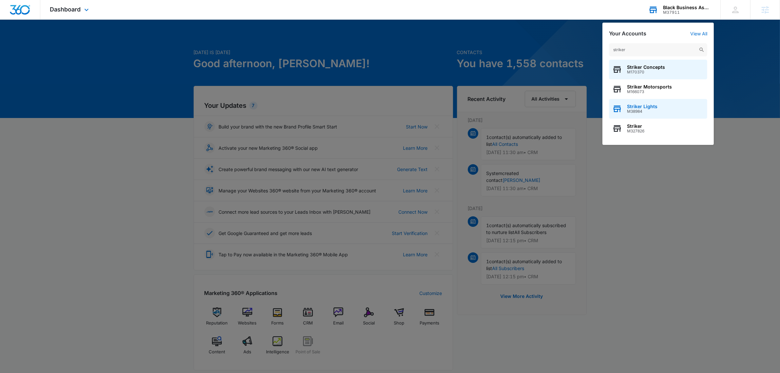
type input "striker"
click at [659, 111] on div "Striker Lights M38984" at bounding box center [658, 109] width 98 height 20
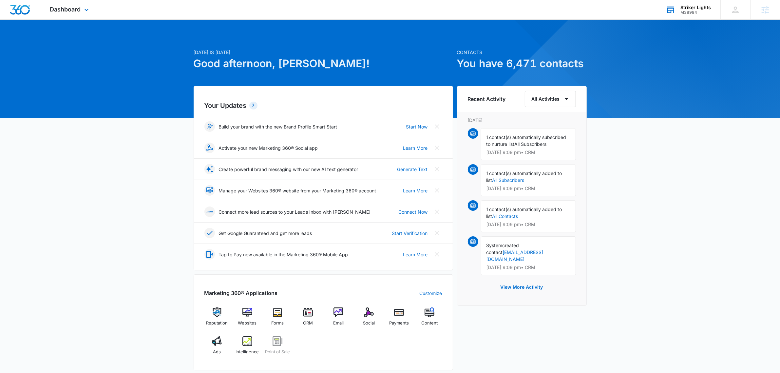
drag, startPoint x: 76, startPoint y: 9, endPoint x: 90, endPoint y: 38, distance: 32.5
click at [76, 9] on span "Dashboard" at bounding box center [65, 9] width 31 height 7
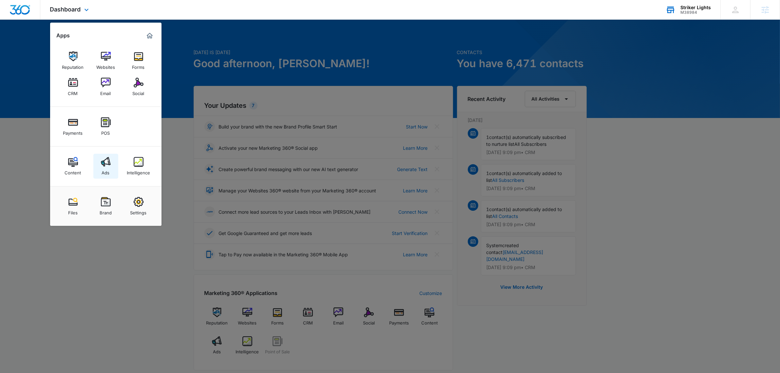
click at [104, 166] on img at bounding box center [106, 162] width 10 height 10
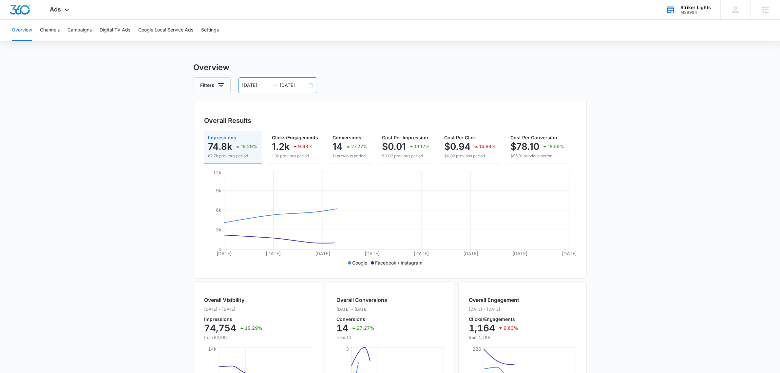
click at [295, 83] on input "08/06/2025" at bounding box center [293, 85] width 27 height 7
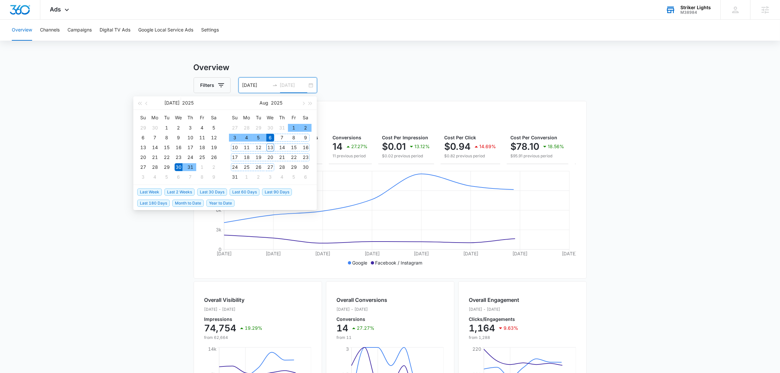
type input "08/06/2025"
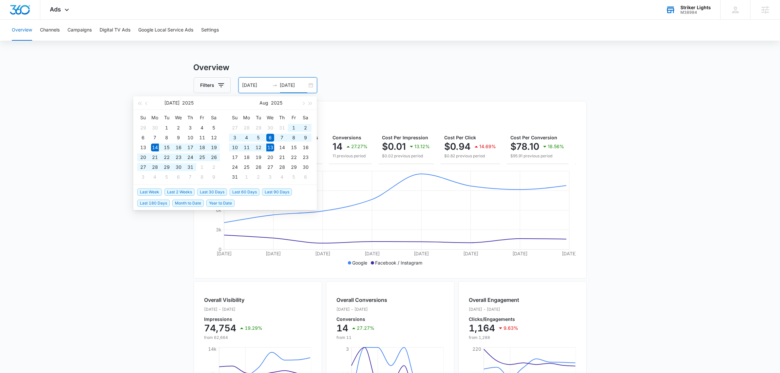
click at [203, 190] on span "Last 30 Days" at bounding box center [212, 191] width 30 height 7
type input "07/14/2025"
type input "08/13/2025"
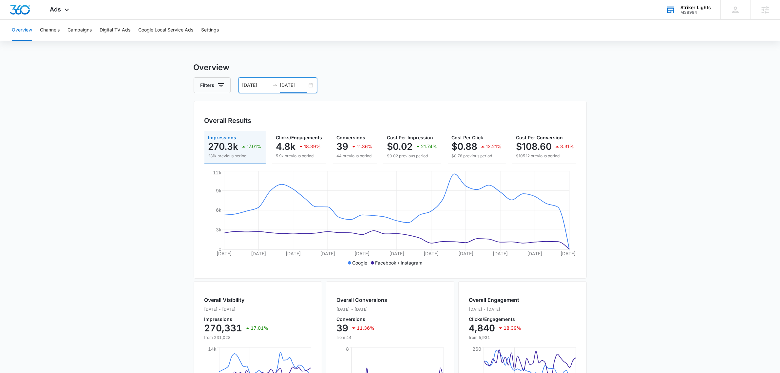
scroll to position [0, 88]
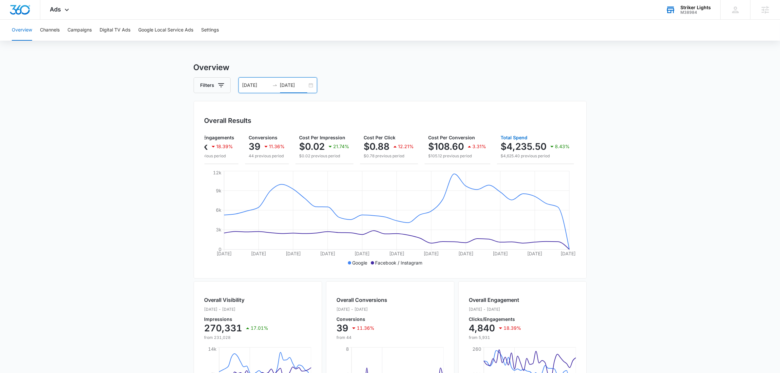
click at [542, 149] on p "$4,235.50" at bounding box center [524, 146] width 46 height 10
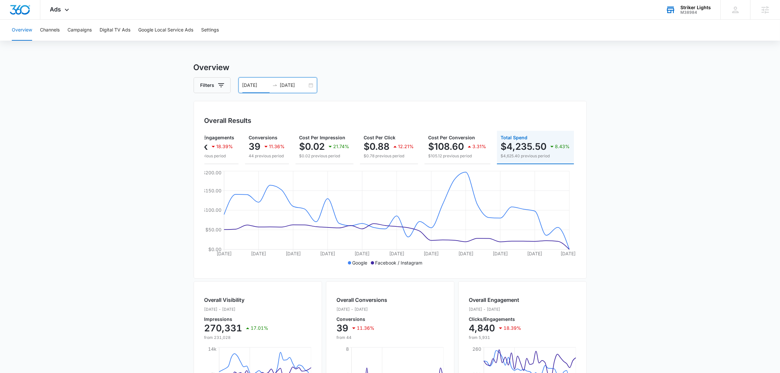
click at [261, 83] on input "07/14/2025" at bounding box center [255, 85] width 27 height 7
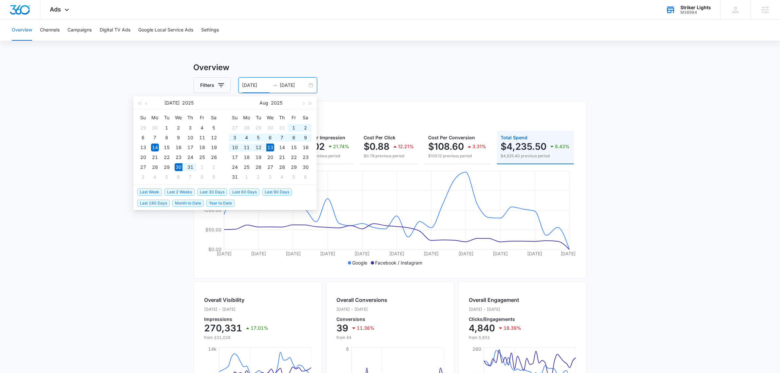
click at [185, 190] on span "Last 2 Weeks" at bounding box center [179, 191] width 30 height 7
type input "07/30/2025"
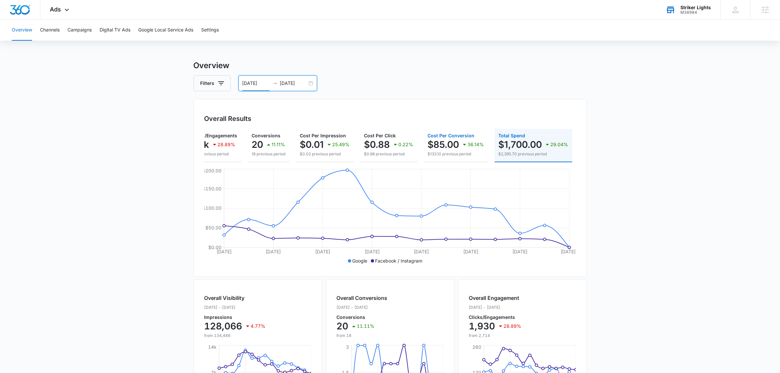
scroll to position [0, 0]
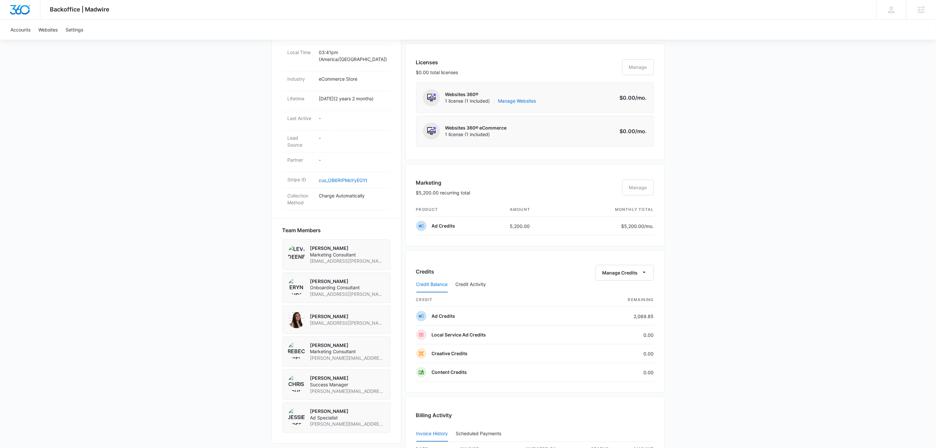
scroll to position [344, 0]
